Goal: Task Accomplishment & Management: Use online tool/utility

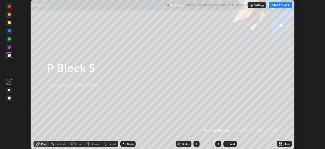
scroll to position [149, 325]
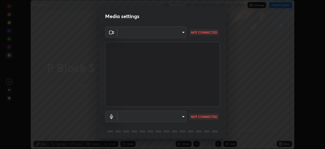
type input "85d16ec95aa84cac57c58139e5cfc4bfb0706547449b22b2f8fda69051d4463f"
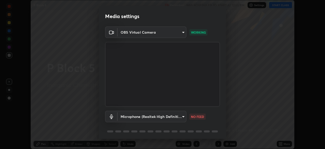
click at [184, 115] on body "Erase all P Block 5 Recording WAS SCHEDULED TO START AT 12:55 PM Settings START…" at bounding box center [162, 74] width 325 height 149
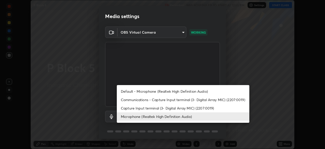
click at [190, 93] on li "Default - Microphone (Realtek High Definition Audio)" at bounding box center [183, 91] width 133 height 8
type input "default"
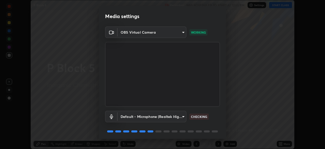
scroll to position [18, 0]
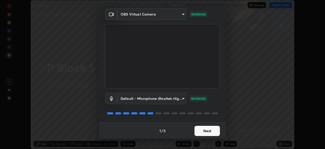
click at [213, 130] on button "Next" at bounding box center [207, 131] width 25 height 10
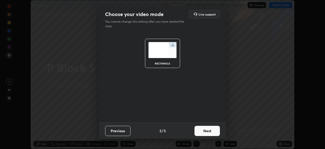
scroll to position [0, 0]
click at [216, 132] on button "Next" at bounding box center [207, 131] width 25 height 10
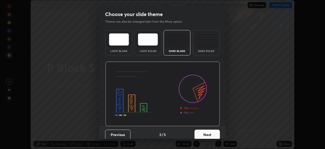
click at [218, 134] on button "Next" at bounding box center [207, 134] width 25 height 10
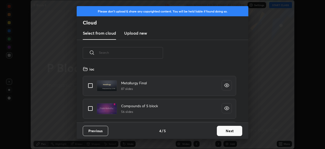
scroll to position [56, 163]
click at [228, 131] on button "Next" at bounding box center [229, 131] width 25 height 10
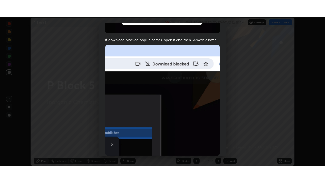
scroll to position [122, 0]
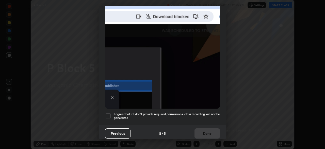
click at [111, 113] on div at bounding box center [108, 116] width 6 height 6
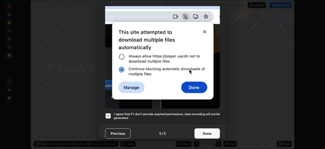
click at [208, 131] on button "Done" at bounding box center [207, 133] width 25 height 10
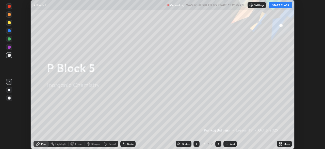
click at [284, 142] on div "More" at bounding box center [284, 144] width 15 height 6
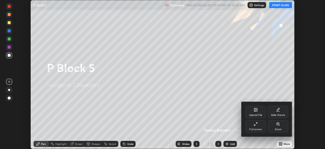
click at [262, 121] on div "Full screen" at bounding box center [256, 126] width 20 height 12
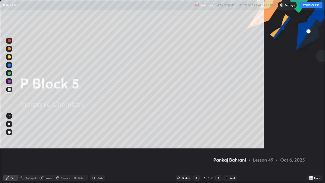
scroll to position [183, 325]
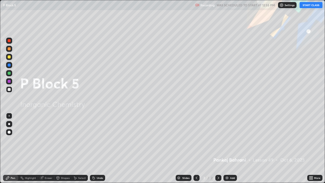
click at [314, 6] on button "START CLASS" at bounding box center [311, 5] width 23 height 6
click at [234, 148] on div "Add" at bounding box center [230, 178] width 13 height 6
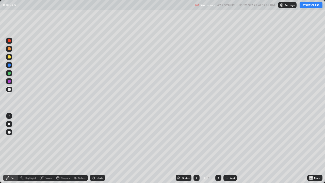
click at [11, 47] on div at bounding box center [9, 49] width 6 height 6
click at [9, 57] on div at bounding box center [9, 56] width 3 height 3
click at [11, 74] on div at bounding box center [9, 73] width 6 height 6
click at [233, 148] on div "Add" at bounding box center [232, 178] width 5 height 3
click at [12, 92] on div at bounding box center [9, 89] width 6 height 8
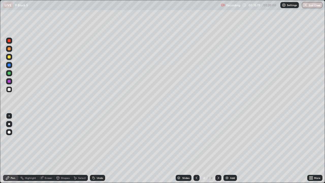
click at [98, 148] on div "Undo" at bounding box center [100, 178] width 6 height 3
click at [99, 148] on div "Undo" at bounding box center [100, 178] width 6 height 3
click at [231, 148] on div "Add" at bounding box center [232, 178] width 5 height 3
click at [9, 58] on div at bounding box center [9, 56] width 3 height 3
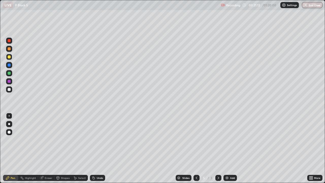
click at [11, 49] on div at bounding box center [9, 49] width 6 height 6
click at [11, 89] on div at bounding box center [9, 89] width 6 height 6
click at [9, 92] on div at bounding box center [9, 89] width 6 height 6
